Goal: Task Accomplishment & Management: Manage account settings

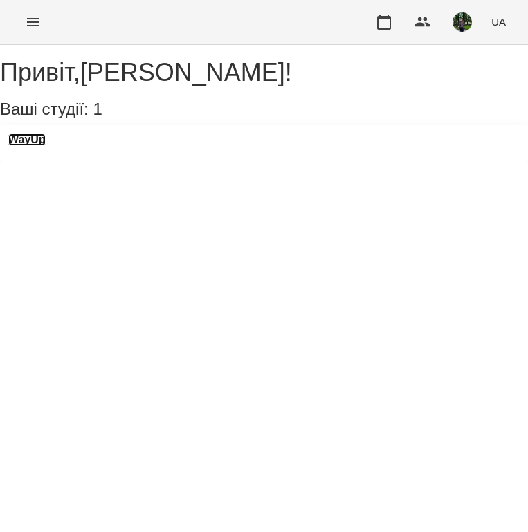
click at [38, 146] on h3 "WayUp" at bounding box center [26, 140] width 37 height 12
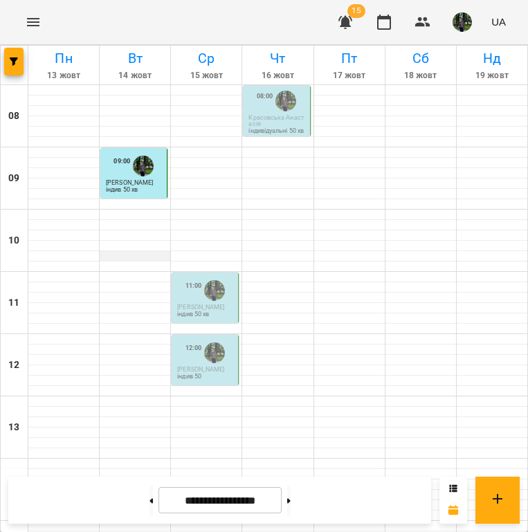
scroll to position [4, 0]
click at [198, 287] on div "11:00" at bounding box center [193, 291] width 17 height 26
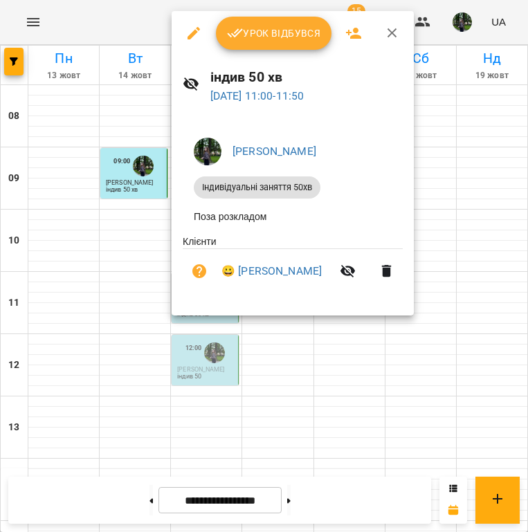
click at [279, 33] on span "Урок відбувся" at bounding box center [274, 33] width 94 height 17
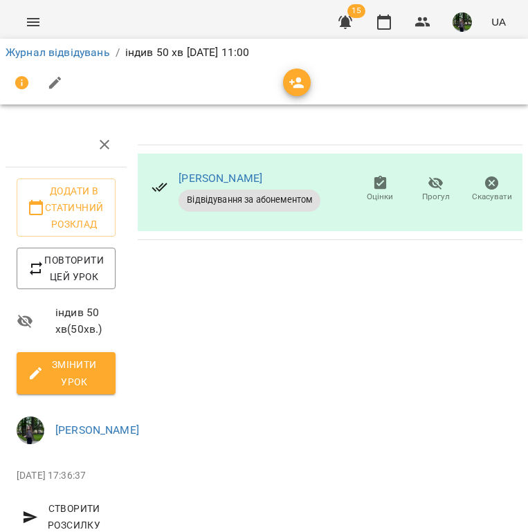
click at [35, 367] on icon "button" at bounding box center [36, 373] width 17 height 17
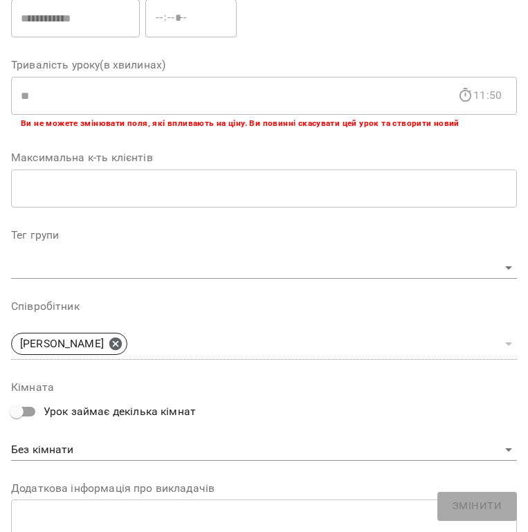
scroll to position [669, 0]
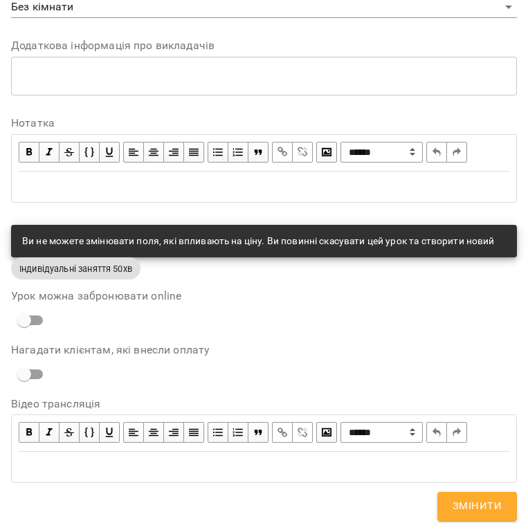
click at [192, 192] on div "Edit text" at bounding box center [264, 187] width 491 height 17
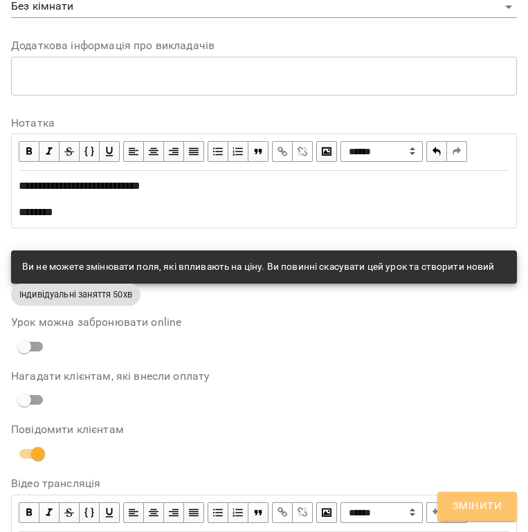
click at [472, 505] on span "Змінити" at bounding box center [477, 507] width 49 height 18
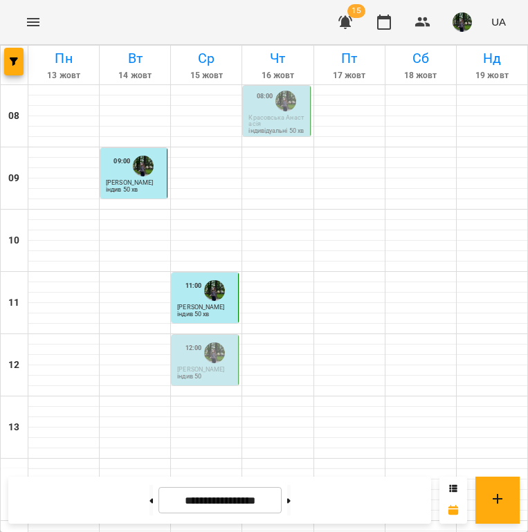
click at [203, 352] on div at bounding box center [214, 353] width 26 height 26
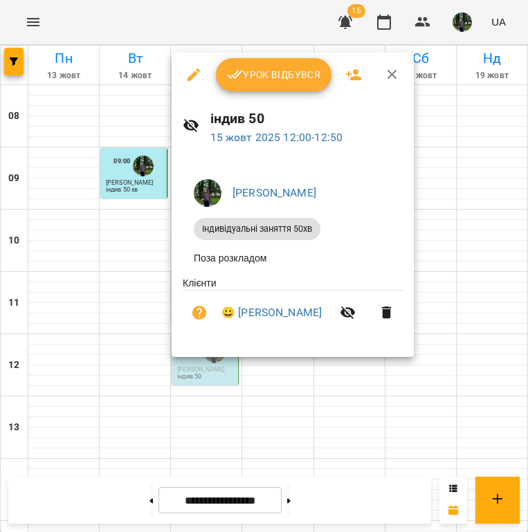
click at [273, 80] on span "Урок відбувся" at bounding box center [274, 74] width 94 height 17
